Goal: Complete application form

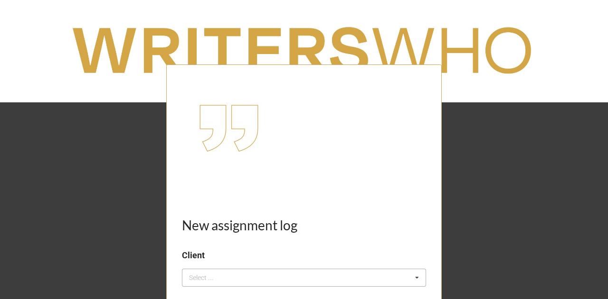
click at [309, 279] on div "Select ... No results found." at bounding box center [304, 278] width 244 height 18
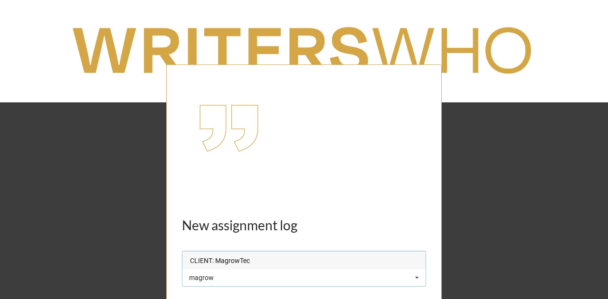
type input "magrow"
click at [270, 265] on div "CLIENT: MagrowTec" at bounding box center [303, 261] width 243 height 18
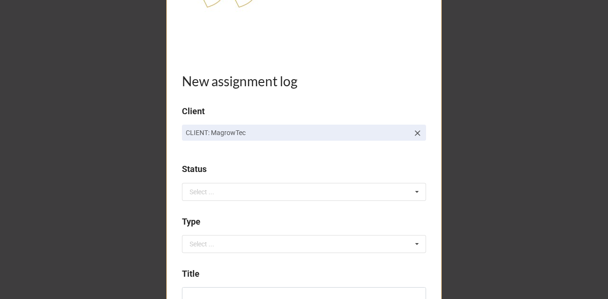
scroll to position [166, 0]
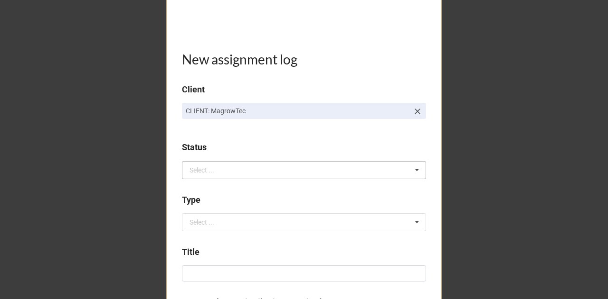
click at [189, 171] on div "Select ..." at bounding box center [201, 170] width 25 height 7
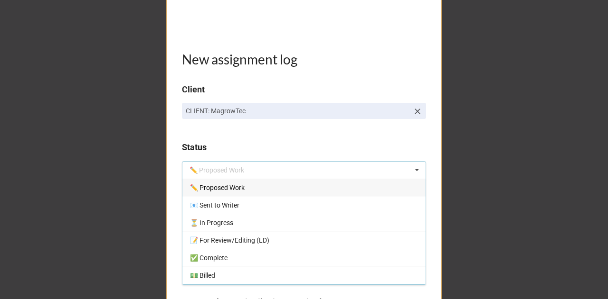
click at [210, 192] on div "✏️ Proposed Work" at bounding box center [303, 188] width 243 height 18
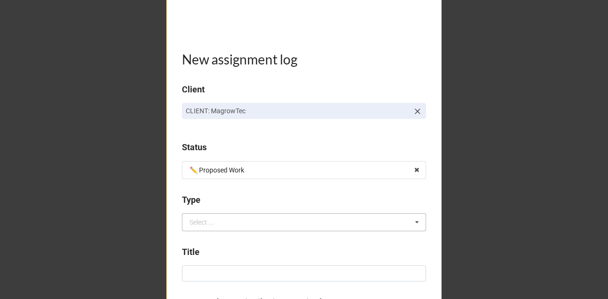
click at [196, 219] on div "Select ..." at bounding box center [201, 222] width 25 height 7
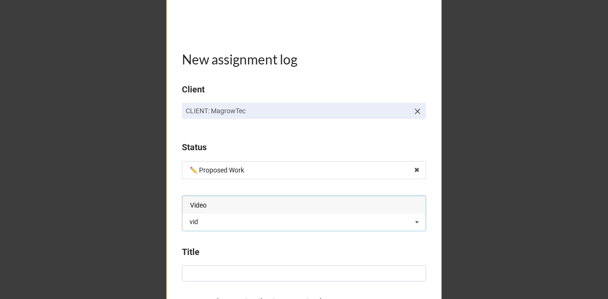
type input "vid"
click at [207, 208] on div "Video" at bounding box center [303, 205] width 243 height 18
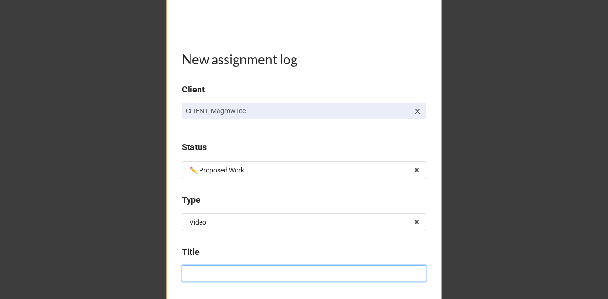
click at [198, 278] on input at bounding box center [304, 274] width 244 height 16
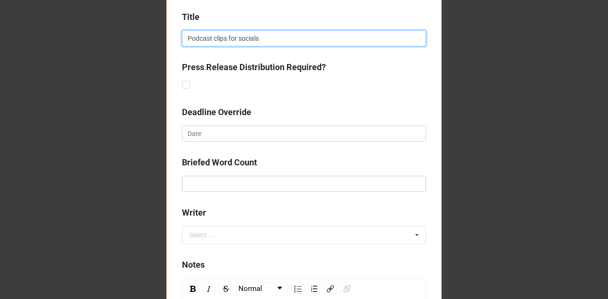
scroll to position [407, 0]
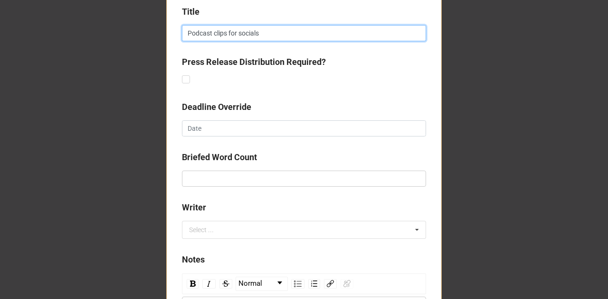
type input "Podcast clips for socials"
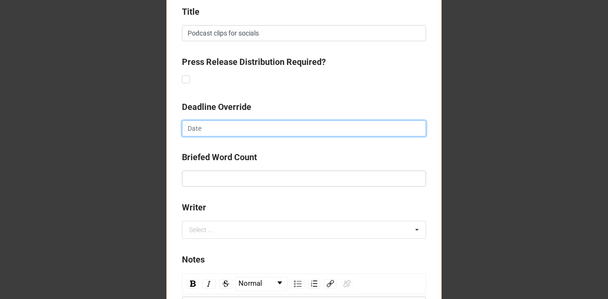
click at [208, 124] on input "text" at bounding box center [304, 129] width 244 height 16
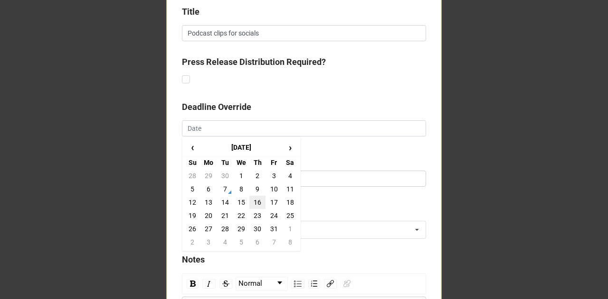
click at [255, 204] on td "16" at bounding box center [257, 202] width 16 height 13
type input "[DATE]"
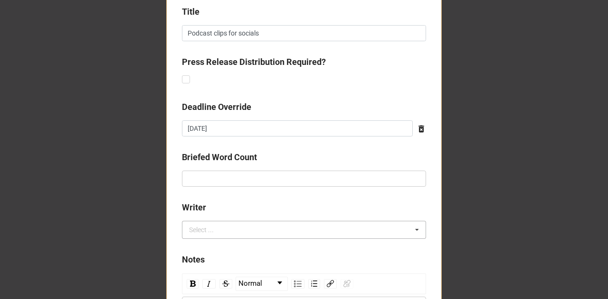
click at [212, 229] on div "Select ..." at bounding box center [207, 230] width 41 height 11
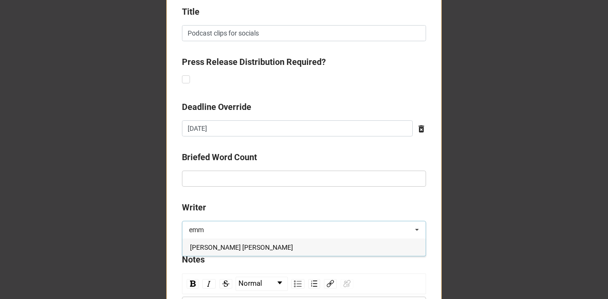
type input "emm"
click at [226, 244] on div "[PERSON_NAME] [PERSON_NAME]" at bounding box center [303, 248] width 243 height 18
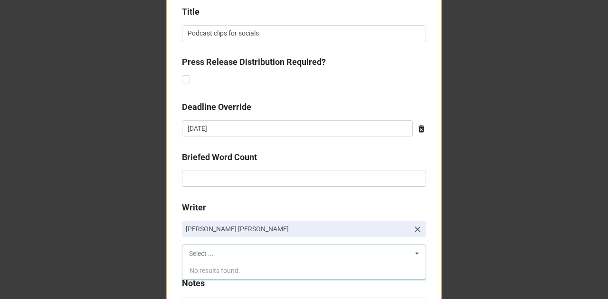
scroll to position [529, 0]
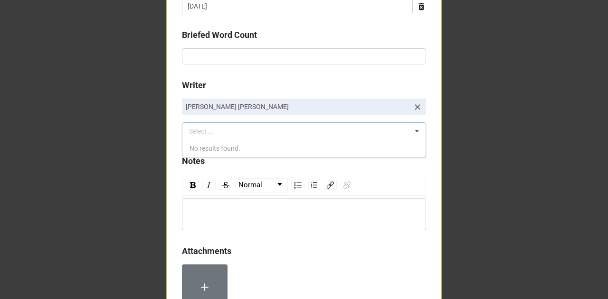
click at [233, 209] on div "rdw-editor" at bounding box center [304, 214] width 235 height 10
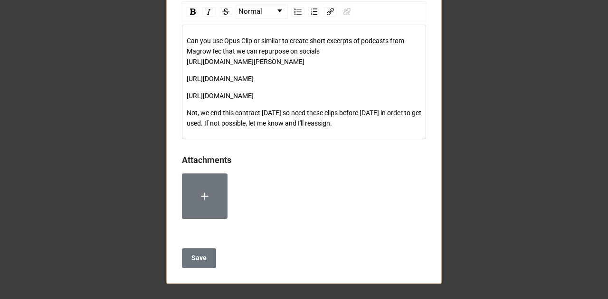
scroll to position [722, 0]
click at [196, 256] on b "Save" at bounding box center [198, 258] width 15 height 10
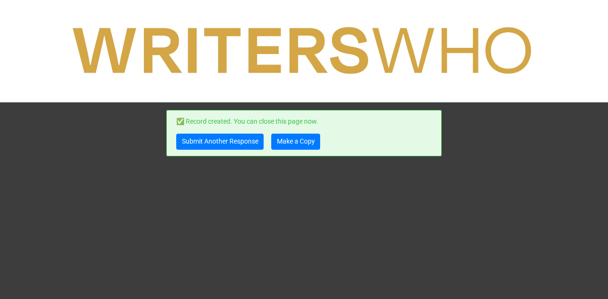
scroll to position [0, 0]
